Goal: Information Seeking & Learning: Learn about a topic

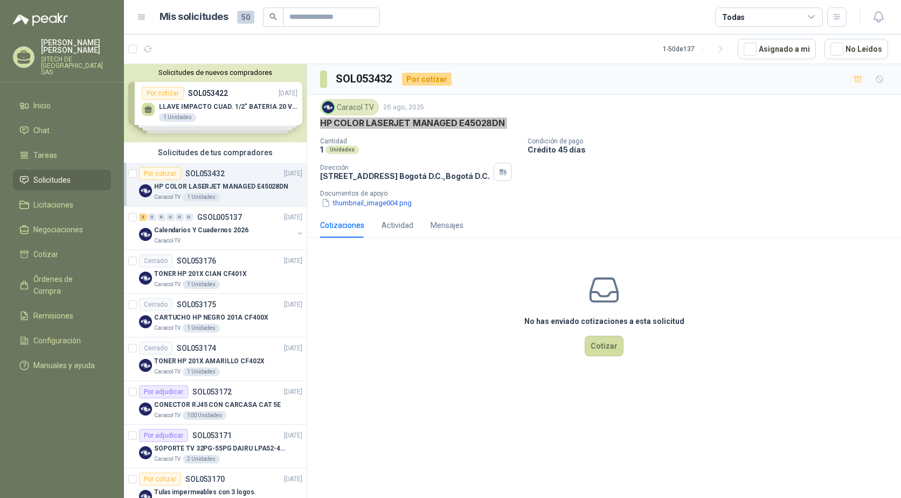
scroll to position [108, 0]
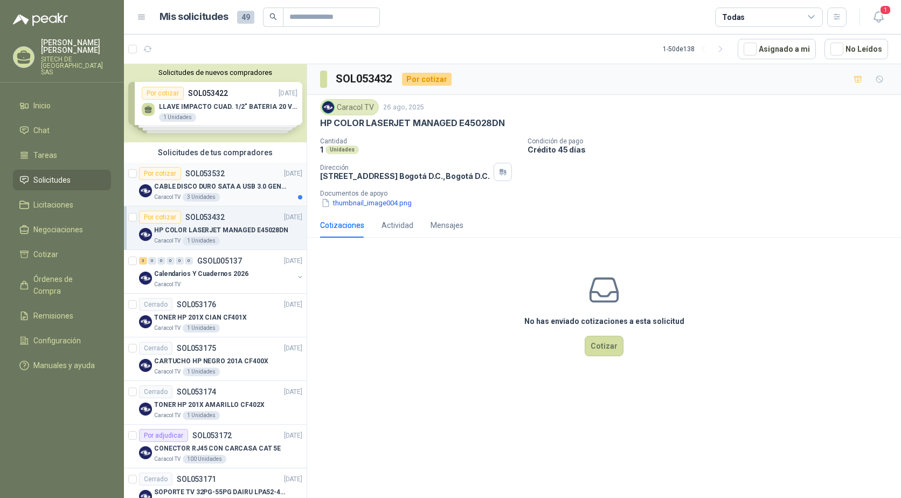
click at [197, 175] on p "SOL053532" at bounding box center [204, 174] width 39 height 8
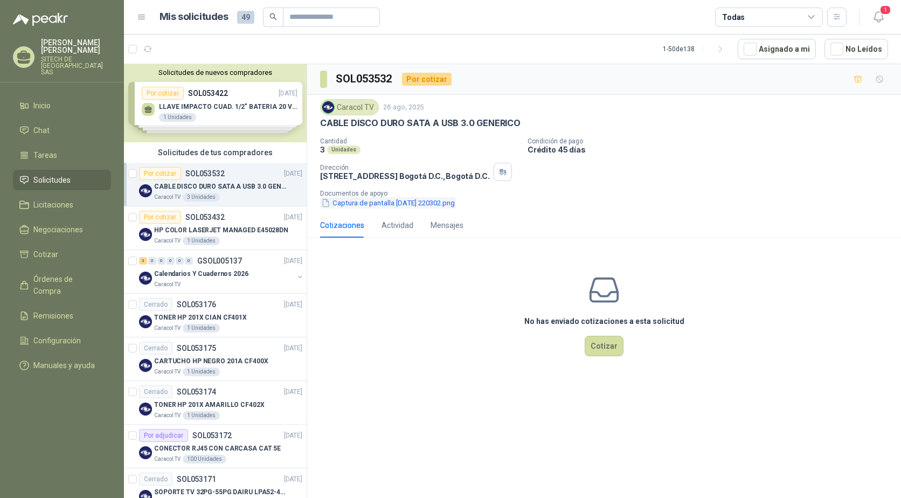
click at [370, 200] on button "Captura de pantalla [DATE] 220302.png" at bounding box center [388, 202] width 136 height 11
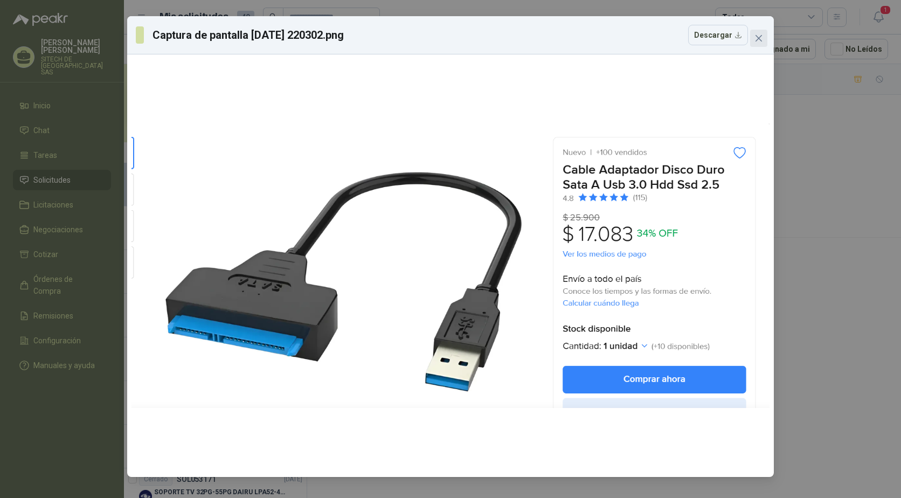
click at [758, 41] on icon "close" at bounding box center [759, 38] width 9 height 9
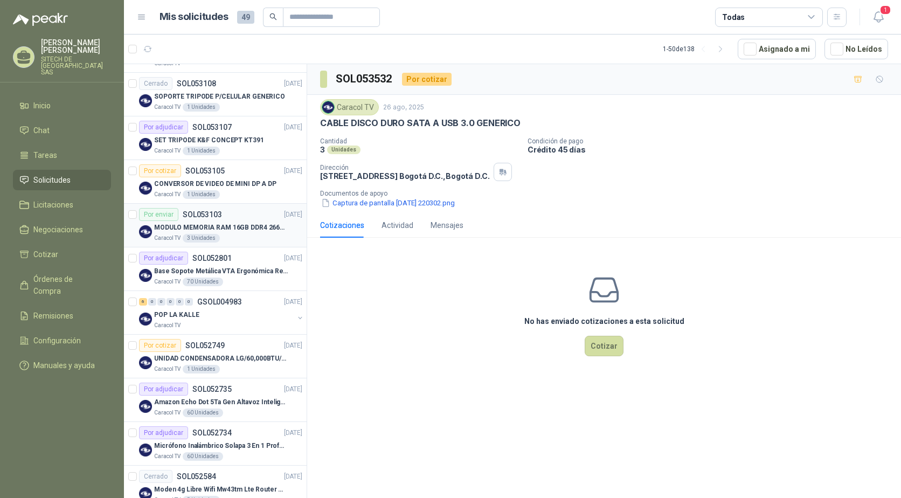
scroll to position [539, 0]
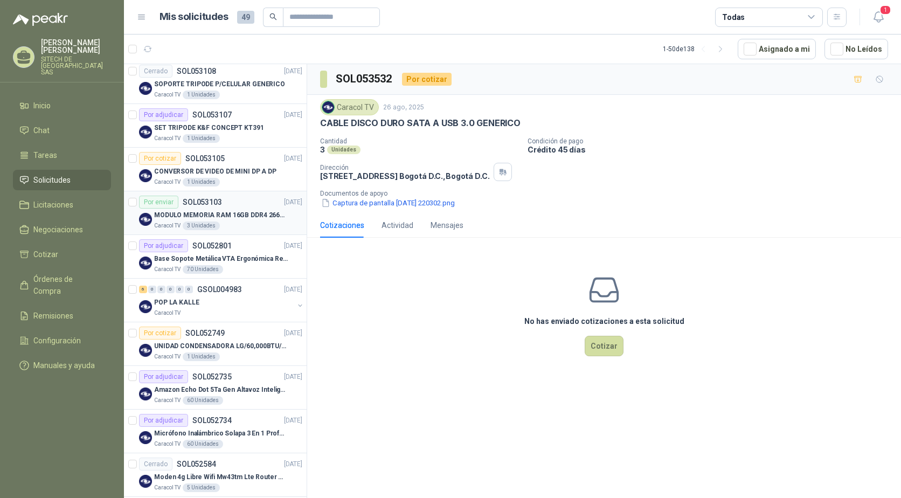
click at [201, 202] on p "SOL053103" at bounding box center [202, 202] width 39 height 8
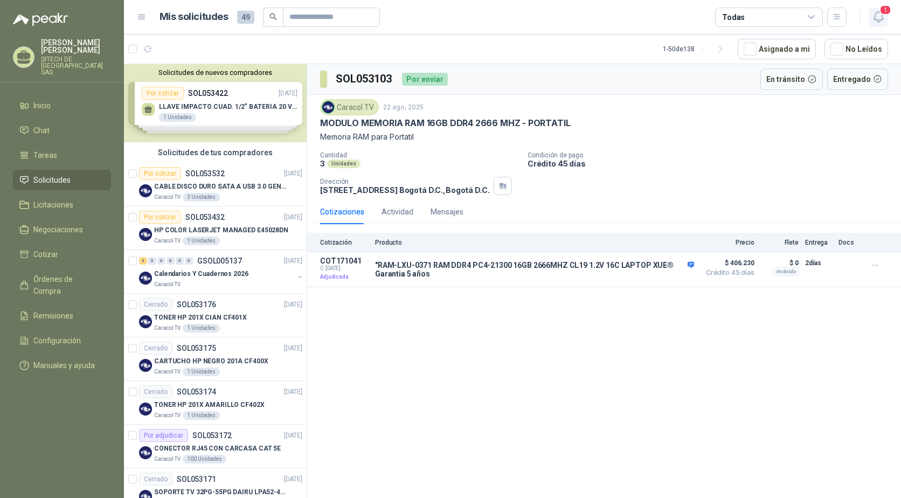
click at [870, 13] on button "1" at bounding box center [878, 17] width 19 height 19
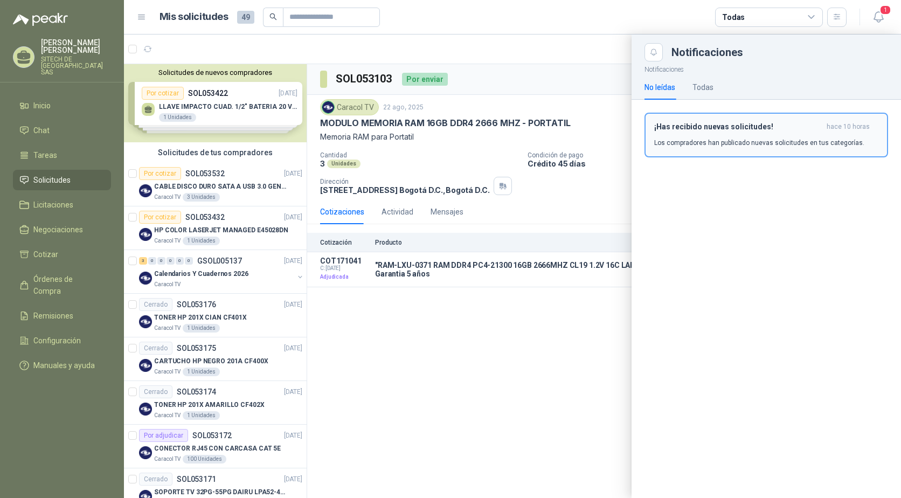
click at [847, 133] on div "¡Has recibido nuevas solicitudes! hace 10 horas Los compradores han publicado n…" at bounding box center [766, 134] width 224 height 25
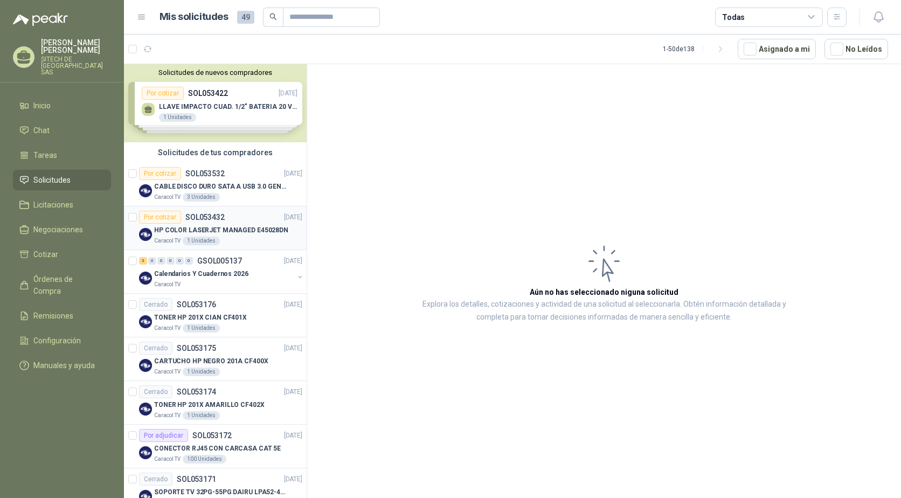
click at [209, 229] on p "HP COLOR LASERJET MANAGED E45028DN" at bounding box center [221, 230] width 134 height 10
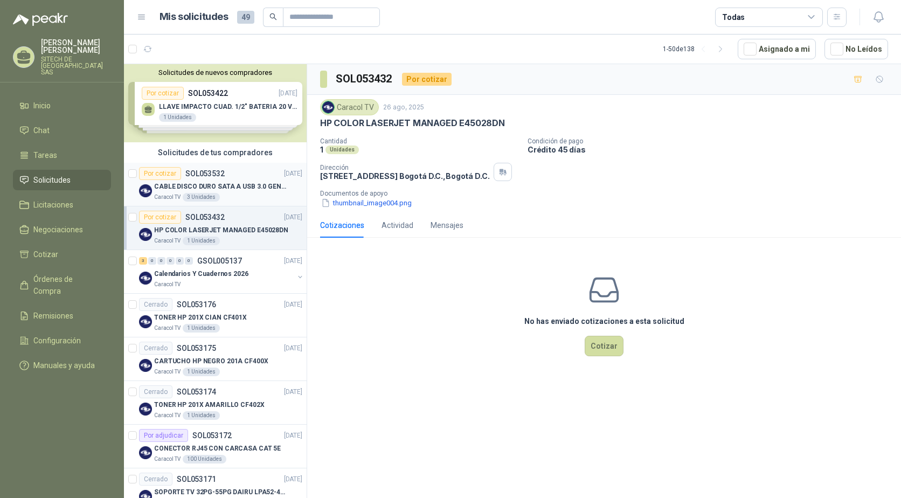
click at [214, 186] on p "CABLE DISCO DURO SATA A USB 3.0 GENERICO" at bounding box center [221, 187] width 134 height 10
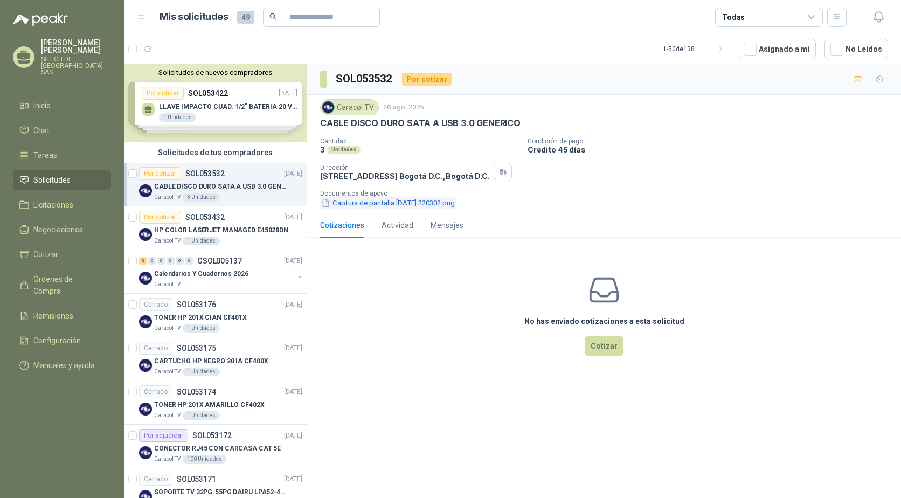
click at [396, 198] on button "Captura de pantalla [DATE] 220302.png" at bounding box center [388, 202] width 136 height 11
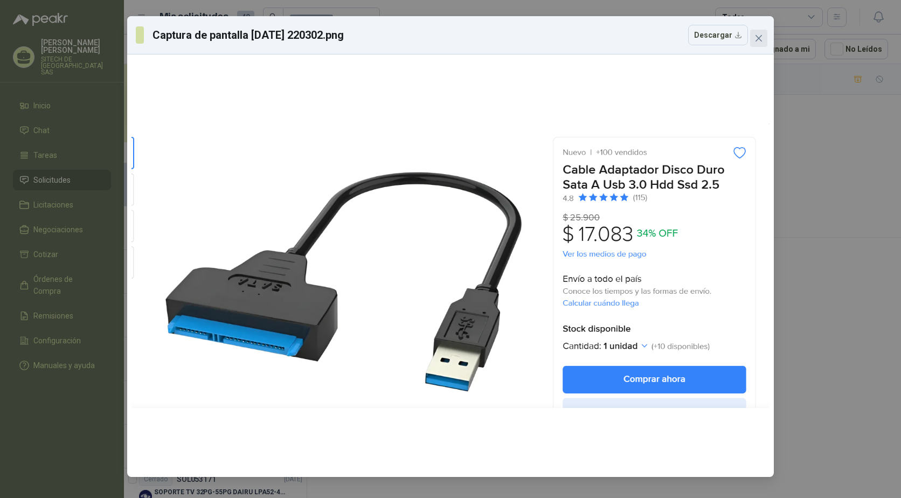
click at [764, 43] on button "Close" at bounding box center [758, 38] width 17 height 17
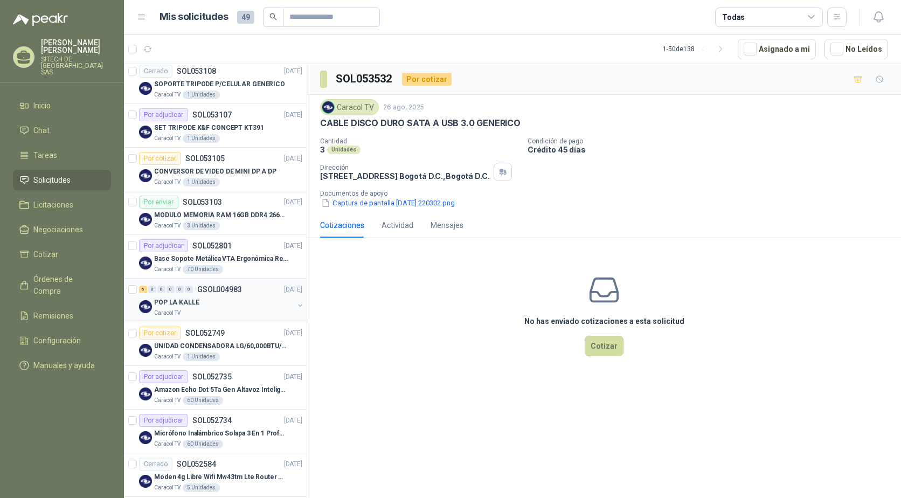
scroll to position [485, 0]
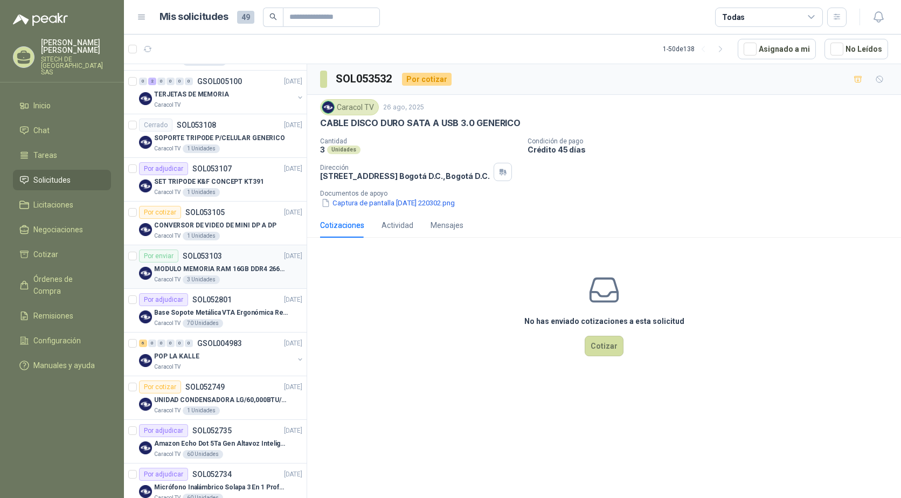
click at [184, 274] on div "MODULO MEMORIA RAM 16GB DDR4 2666 MHZ - PORTATIL" at bounding box center [228, 268] width 148 height 13
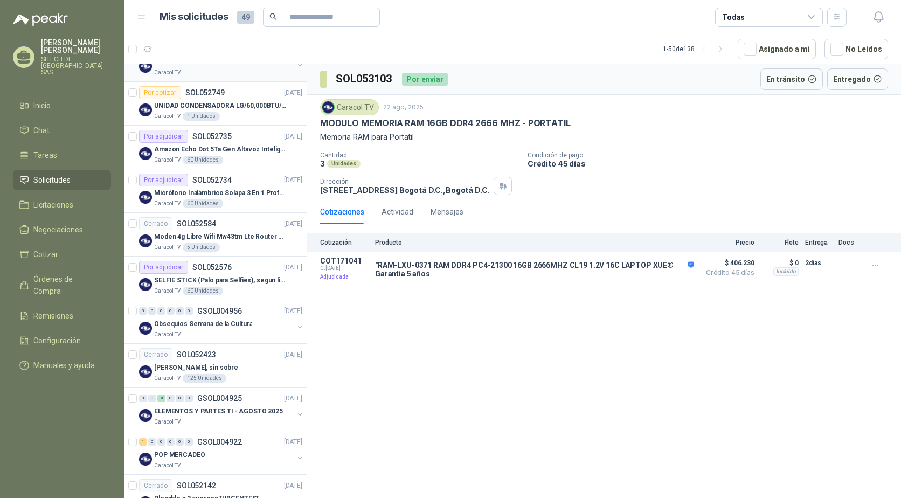
scroll to position [755, 0]
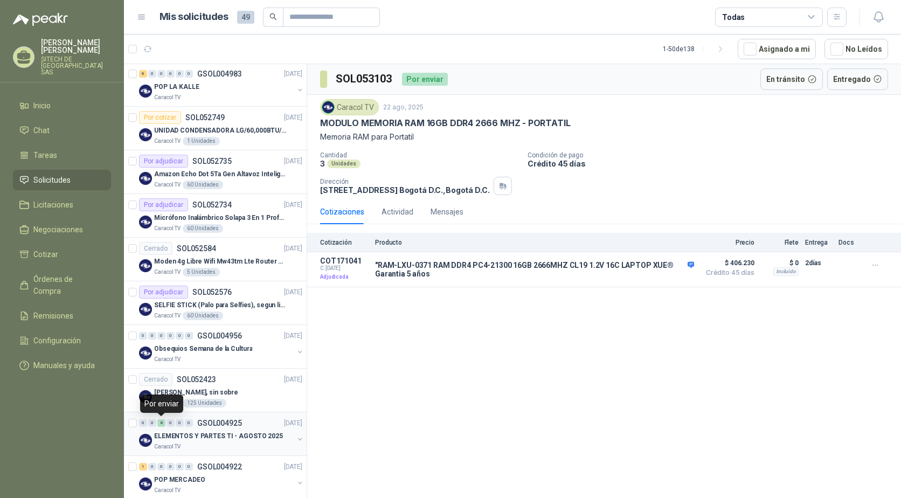
click at [161, 421] on div "8" at bounding box center [161, 423] width 8 height 8
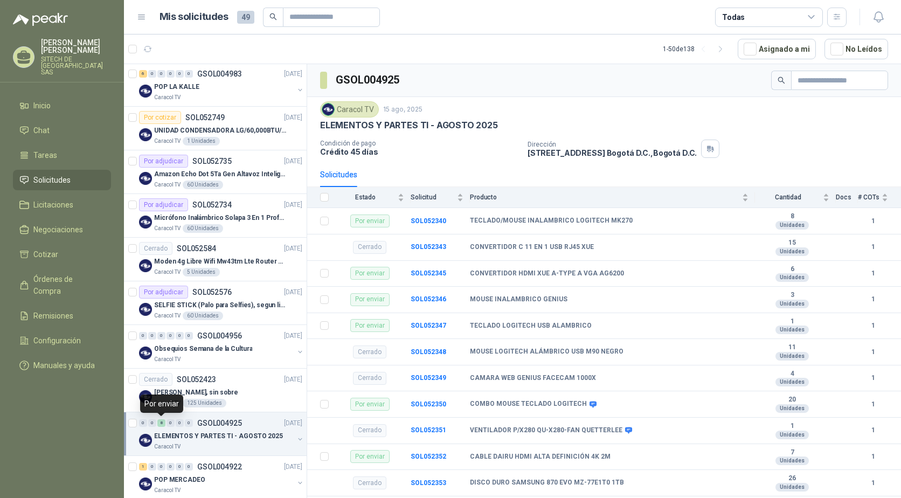
click at [161, 421] on div "8" at bounding box center [161, 423] width 8 height 8
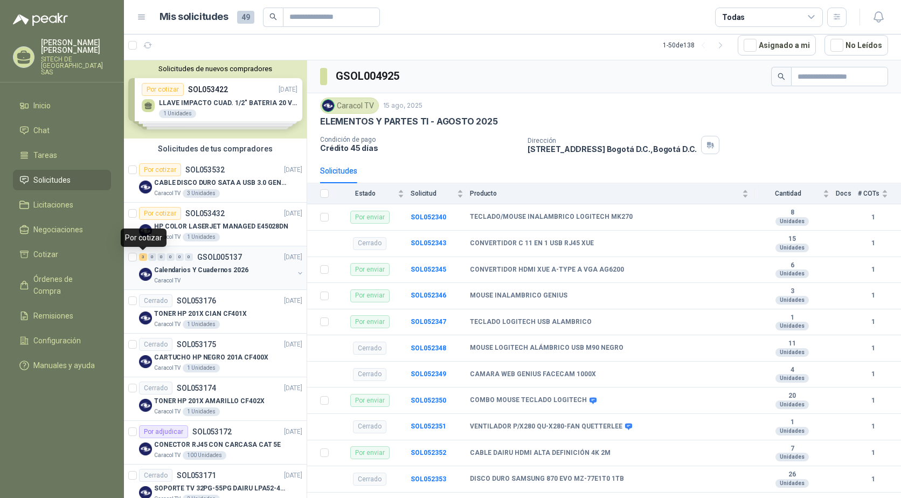
click at [141, 255] on div "3" at bounding box center [143, 257] width 8 height 8
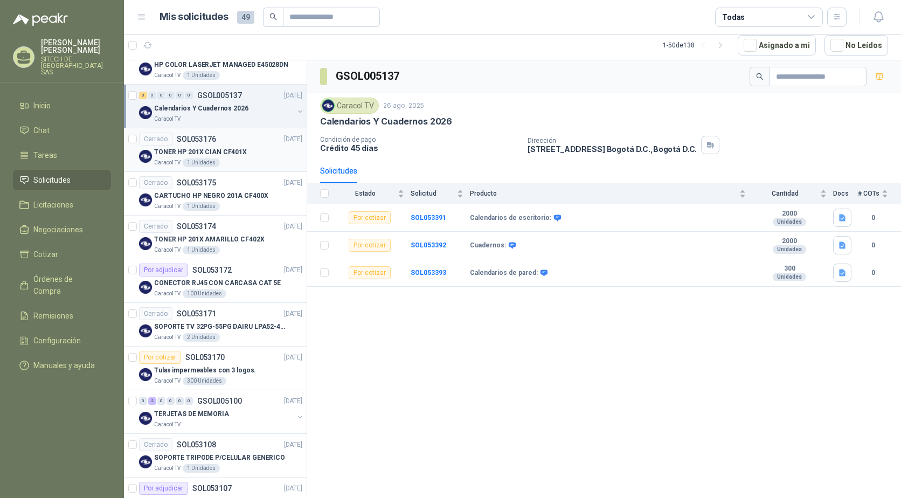
scroll to position [216, 0]
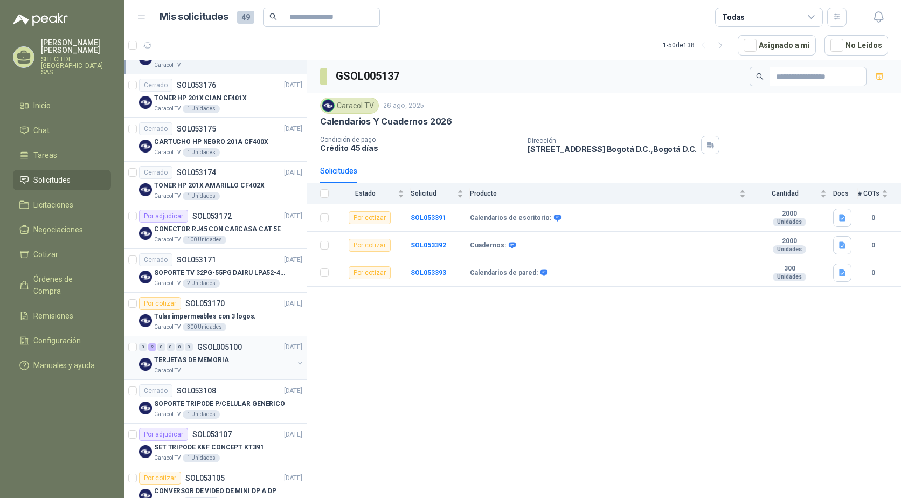
click at [174, 362] on p "TERJETAS DE MEMORIA" at bounding box center [191, 360] width 75 height 10
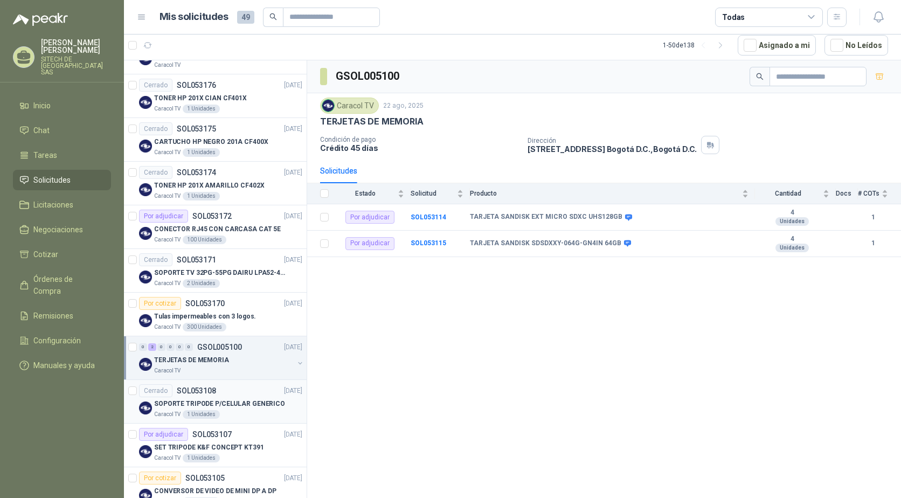
click at [162, 399] on p "SOPORTE TRIPODE P/CELULAR GENERICO" at bounding box center [219, 404] width 131 height 10
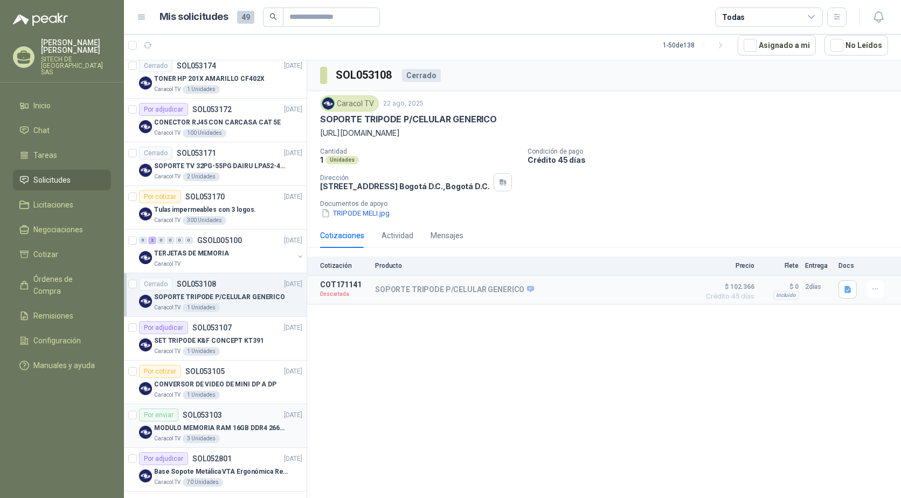
scroll to position [323, 0]
click at [172, 343] on p "SET TRIPODE K&F CONCEPT KT391" at bounding box center [209, 340] width 110 height 10
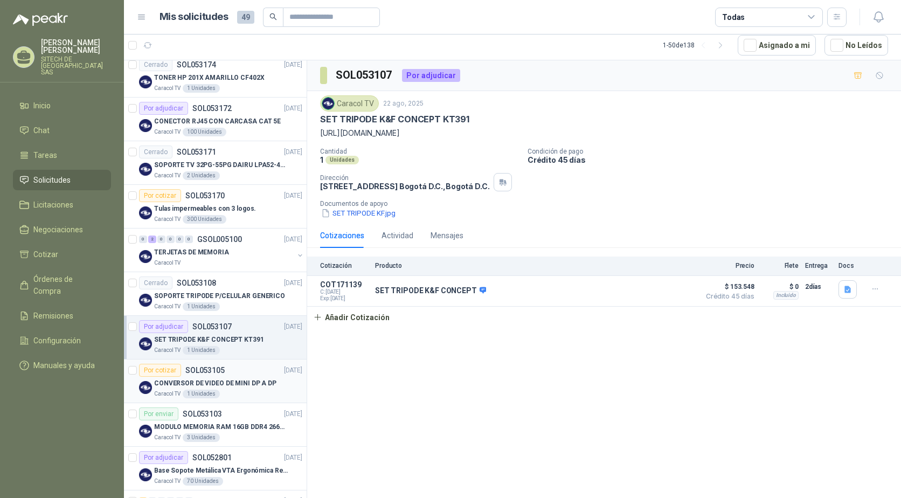
scroll to position [377, 0]
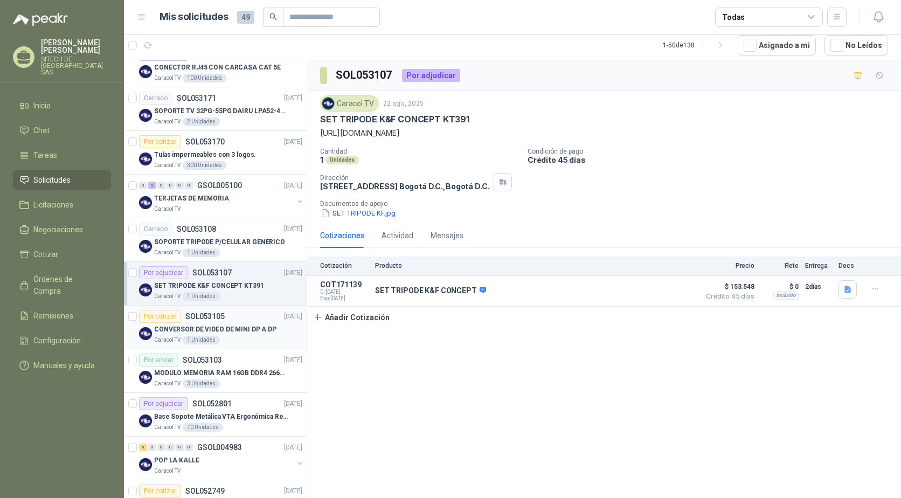
click at [170, 333] on p "CONVERSOR DE VIDEO DE MINI DP A DP" at bounding box center [215, 329] width 122 height 10
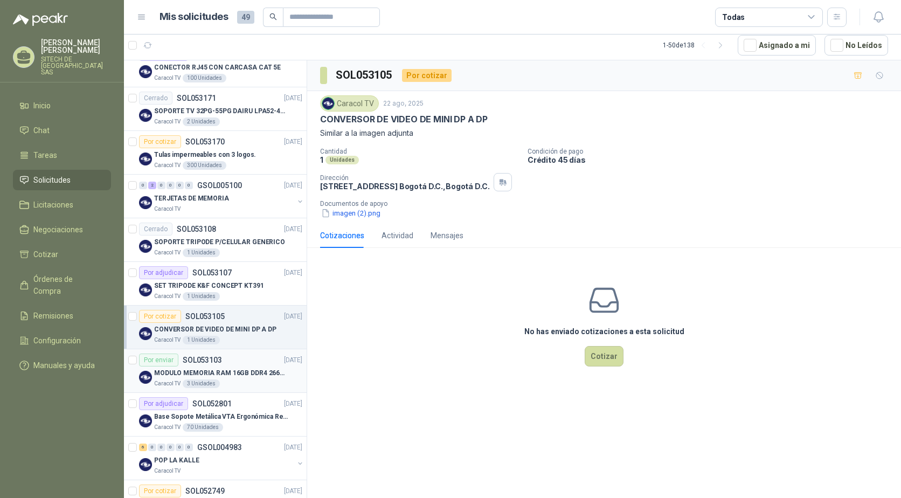
click at [182, 371] on p "MODULO MEMORIA RAM 16GB DDR4 2666 MHZ - PORTATIL" at bounding box center [221, 373] width 134 height 10
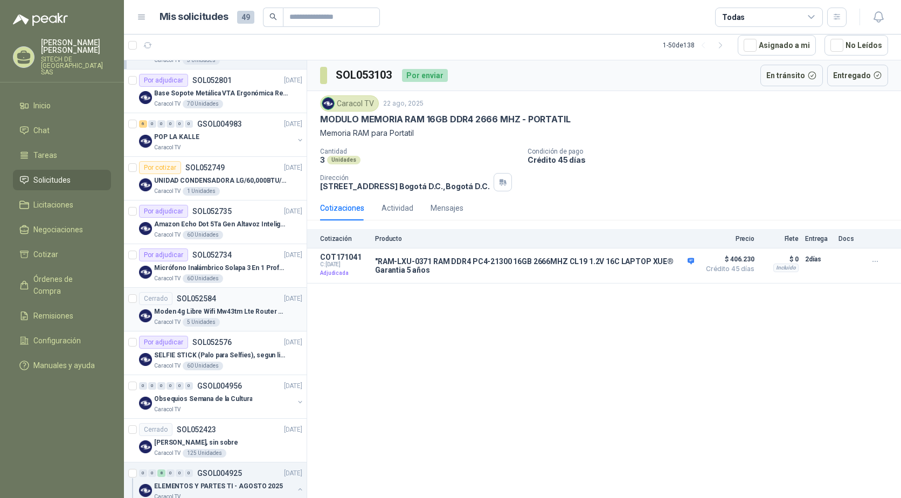
scroll to position [755, 0]
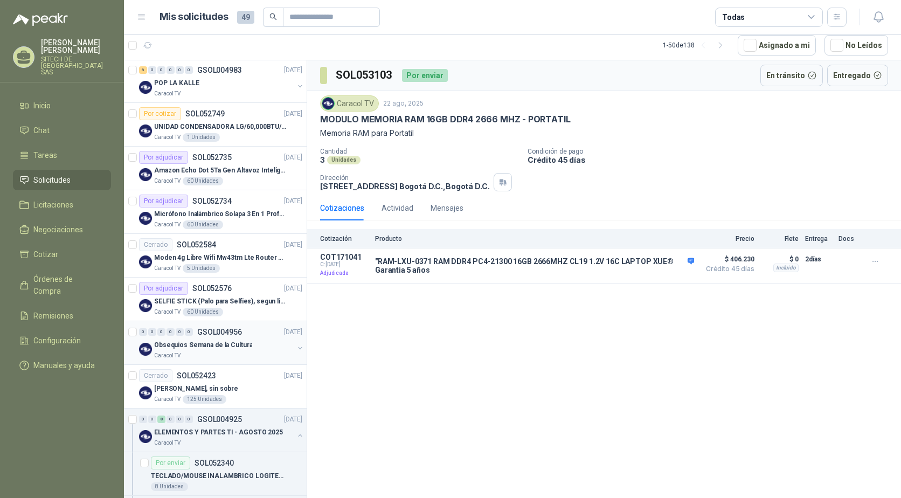
click at [179, 346] on p "Obsequios Semana de la Cultura" at bounding box center [203, 345] width 98 height 10
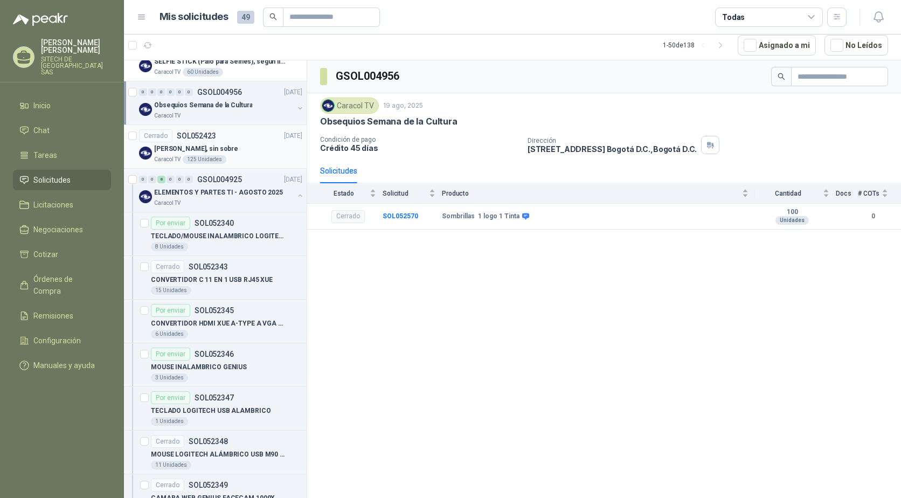
scroll to position [916, 0]
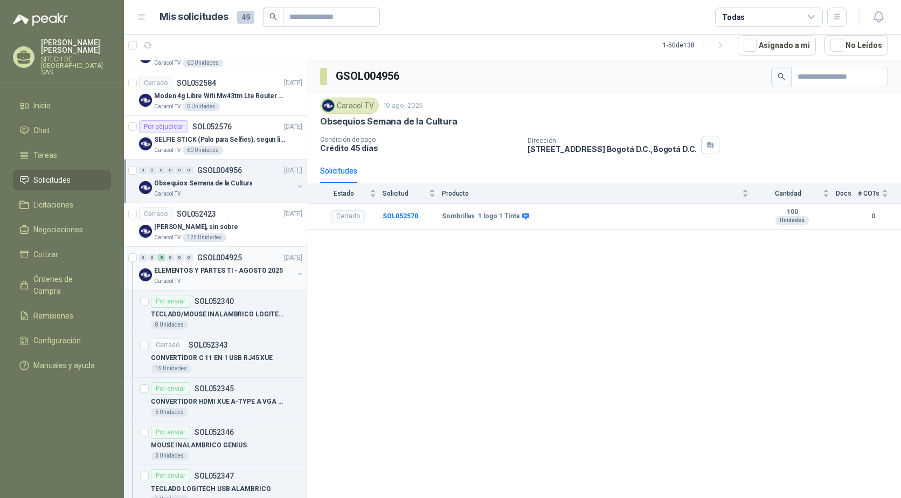
click at [141, 259] on div "0" at bounding box center [143, 258] width 8 height 8
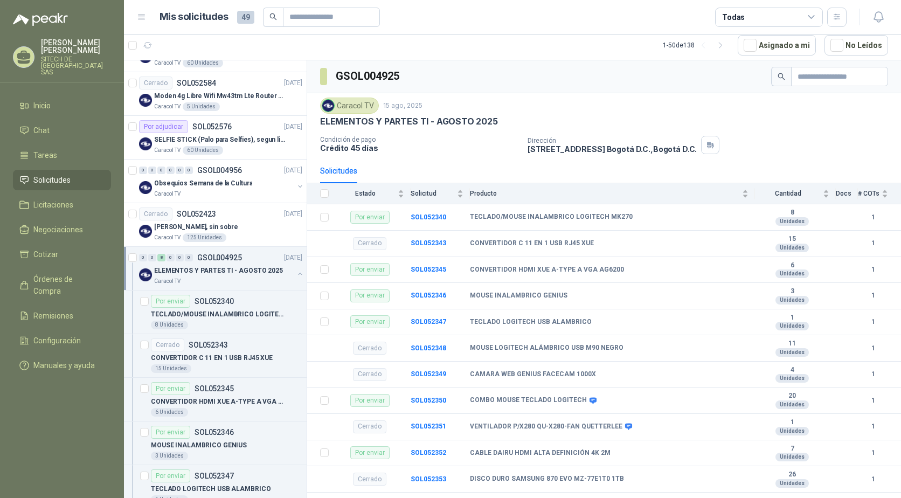
click at [142, 259] on div "0" at bounding box center [143, 258] width 8 height 8
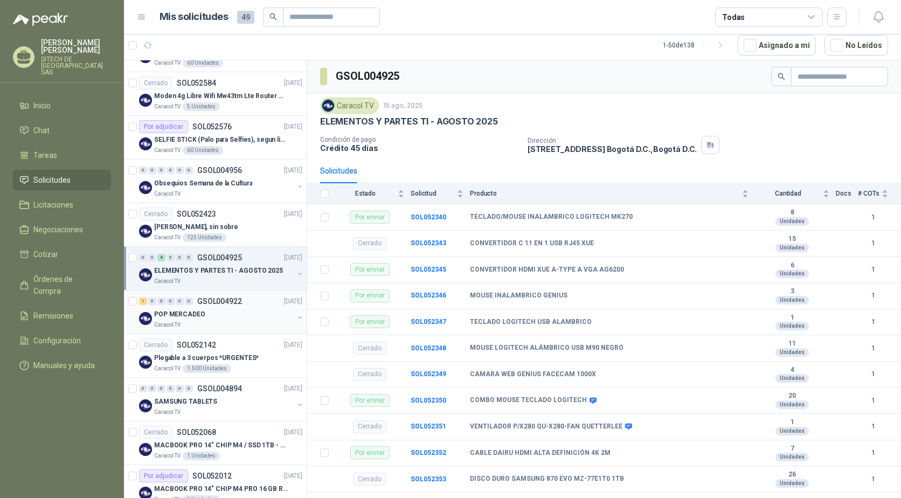
click at [167, 312] on p "POP MERCADEO" at bounding box center [179, 314] width 51 height 10
